Goal: Task Accomplishment & Management: Manage account settings

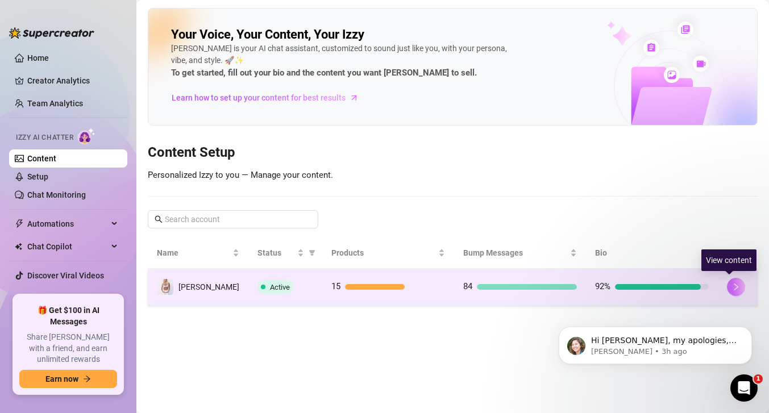
click at [732, 285] on icon "right" at bounding box center [736, 287] width 8 height 8
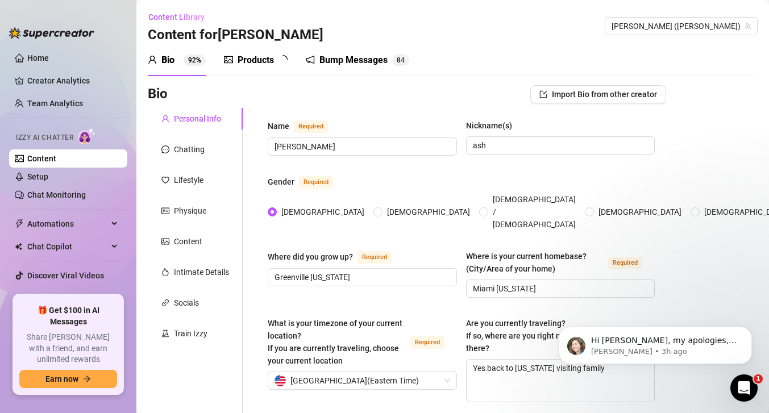
radio input "true"
type input "[DATE]"
click at [368, 64] on div "Bump Messages" at bounding box center [361, 60] width 68 height 14
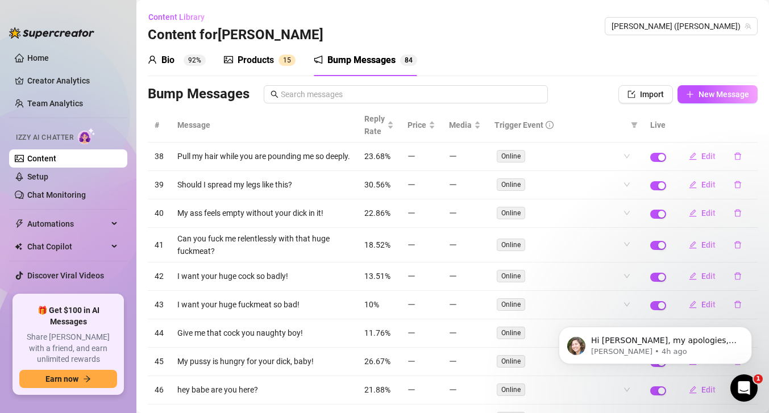
click at [274, 61] on div "Products 1 5" at bounding box center [260, 60] width 72 height 14
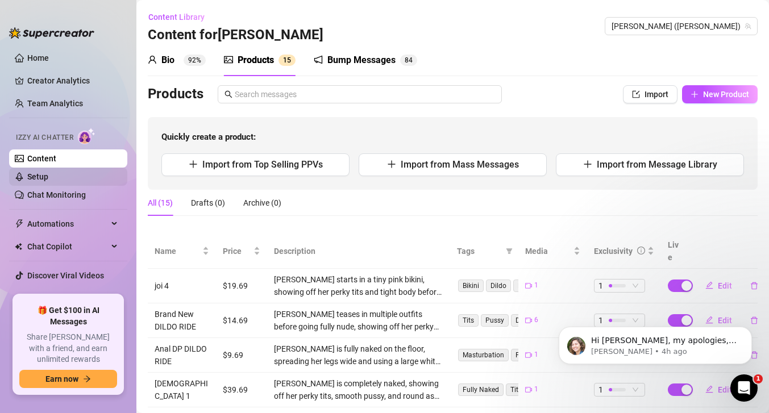
click at [45, 173] on link "Setup" at bounding box center [37, 176] width 21 height 9
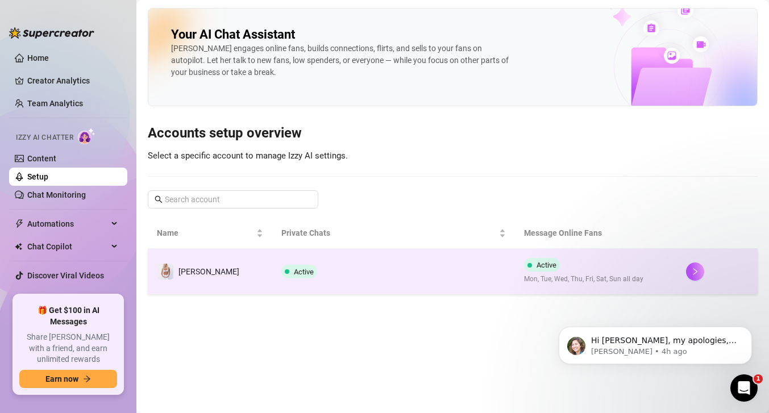
click at [700, 266] on div at bounding box center [717, 272] width 63 height 18
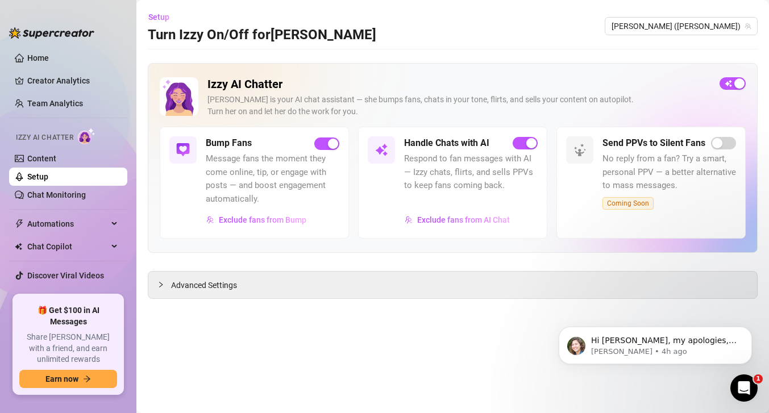
click at [290, 177] on span "Message fans the moment they come online, tip, or engage with posts — and boost…" at bounding box center [273, 178] width 134 height 53
click at [285, 215] on span "Exclude fans from Bump" at bounding box center [263, 219] width 88 height 9
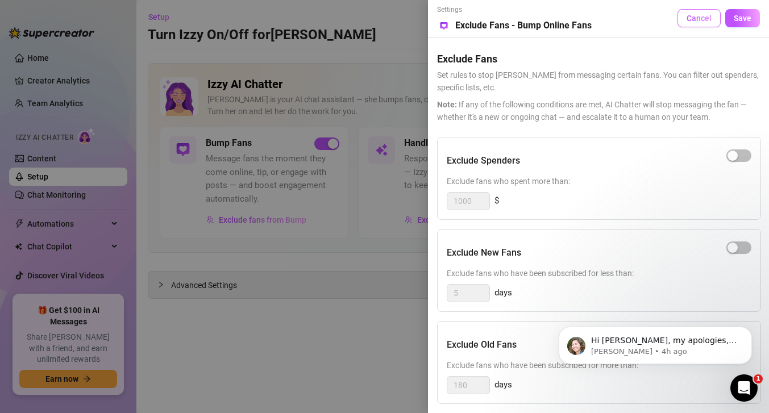
click at [689, 10] on button "Cancel" at bounding box center [699, 18] width 43 height 18
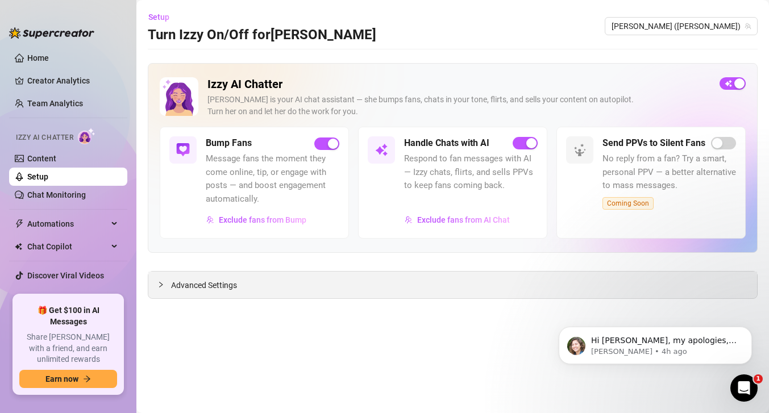
click at [168, 277] on div "Advanced Settings" at bounding box center [452, 285] width 609 height 27
click at [168, 284] on div at bounding box center [164, 285] width 14 height 13
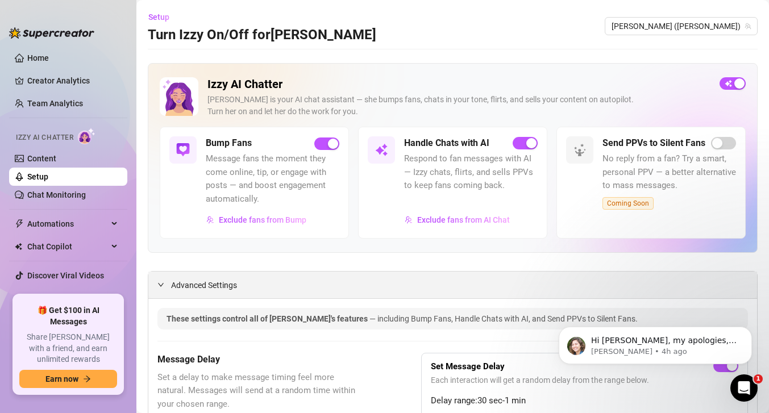
click at [155, 282] on div "Advanced Settings" at bounding box center [452, 285] width 609 height 27
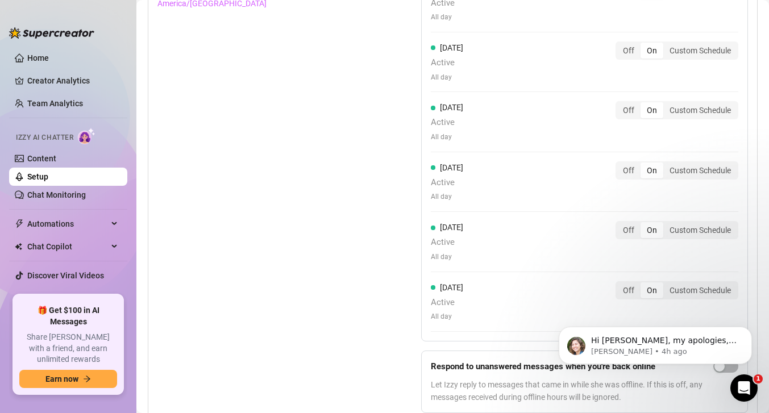
scroll to position [1165, 0]
click at [86, 199] on link "Chat Monitoring" at bounding box center [56, 194] width 59 height 9
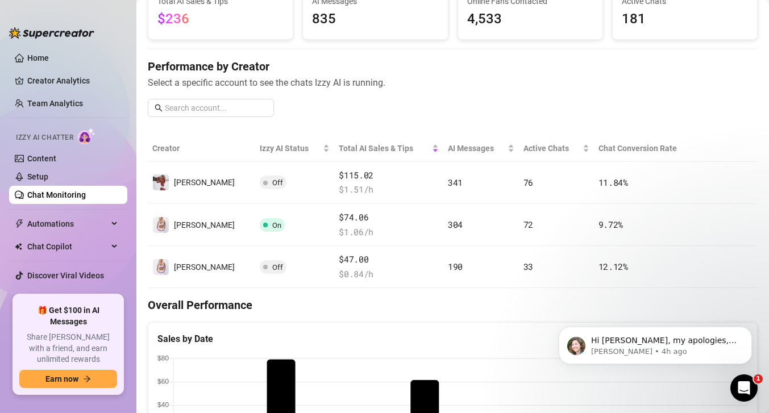
scroll to position [87, 0]
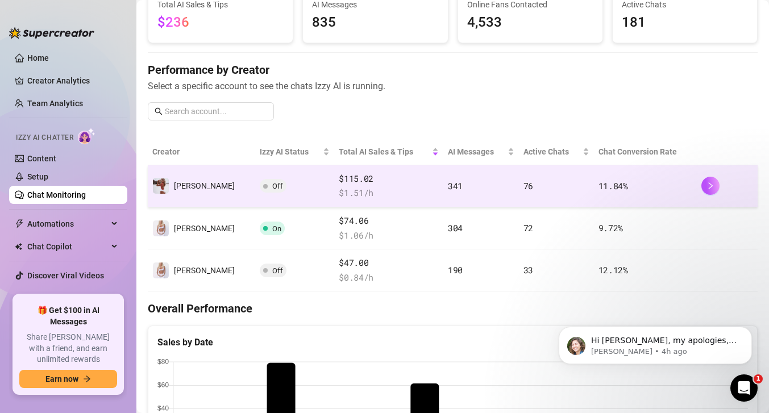
click at [398, 171] on td "$115.02 $ 1.51 /h" at bounding box center [388, 186] width 109 height 42
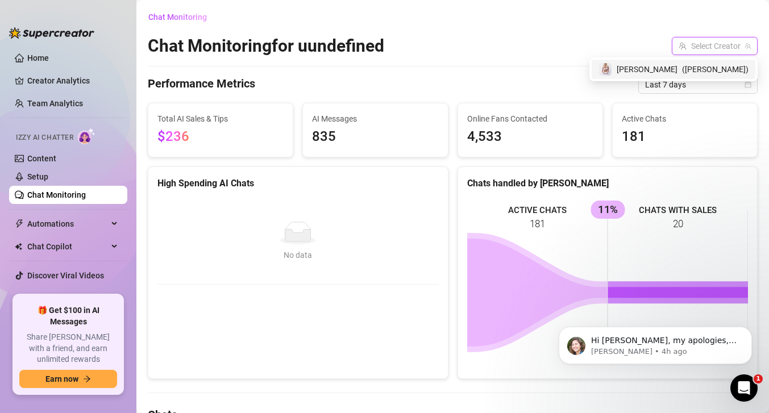
click at [724, 52] on input "search" at bounding box center [710, 46] width 62 height 17
click at [704, 62] on div "[PERSON_NAME] ( [PERSON_NAME] )" at bounding box center [674, 69] width 164 height 19
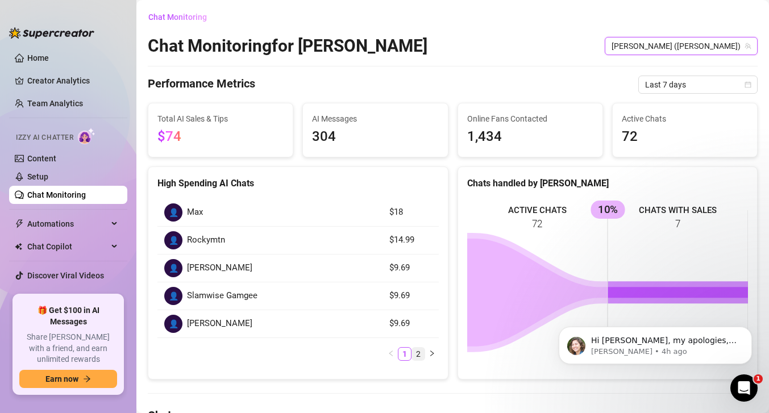
click at [418, 354] on link "2" at bounding box center [418, 354] width 13 height 13
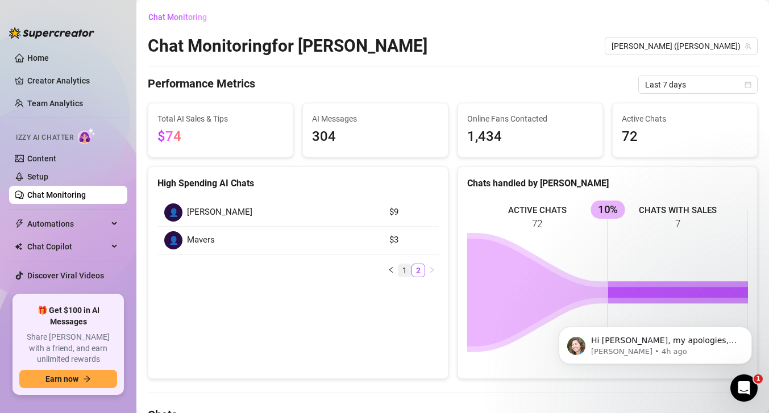
click at [405, 274] on link "1" at bounding box center [404, 270] width 13 height 13
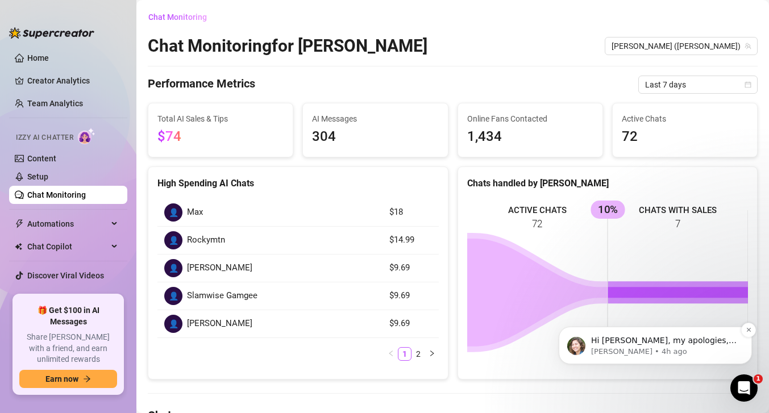
click at [609, 348] on p "[PERSON_NAME] • 4h ago" at bounding box center [664, 352] width 147 height 10
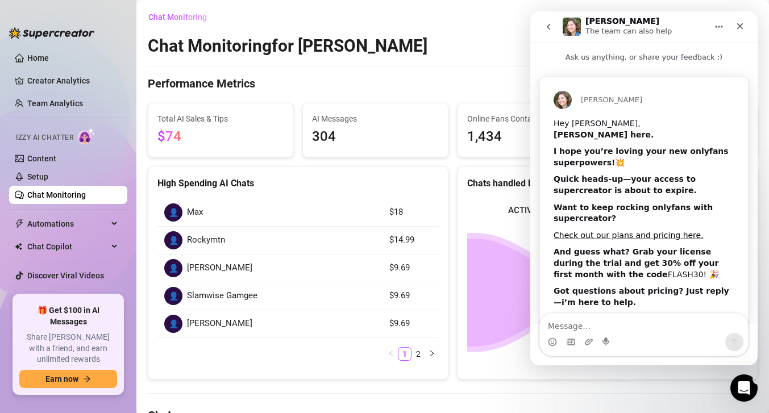
click at [30, 63] on link "Home" at bounding box center [38, 57] width 22 height 9
click at [35, 62] on link "Home" at bounding box center [38, 57] width 22 height 9
click at [736, 384] on icon "Open Intercom Messenger" at bounding box center [742, 386] width 19 height 19
click at [738, 383] on icon "Open Intercom Messenger" at bounding box center [742, 386] width 19 height 19
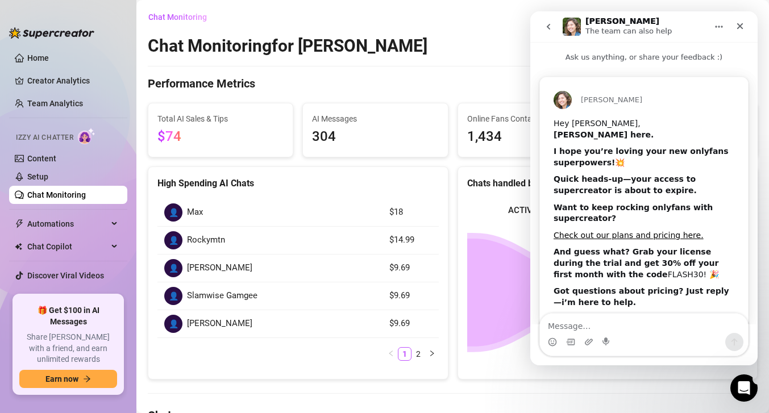
click at [746, 392] on icon "Open Intercom Messenger" at bounding box center [744, 388] width 19 height 19
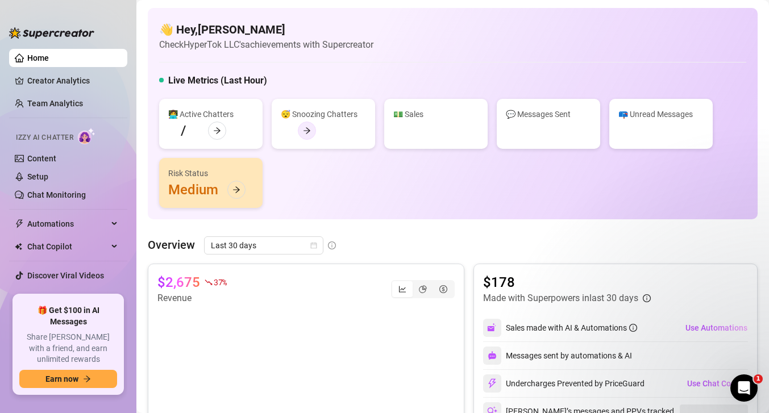
click at [306, 129] on icon "arrow-right" at bounding box center [307, 131] width 8 height 8
